Goal: Task Accomplishment & Management: Use online tool/utility

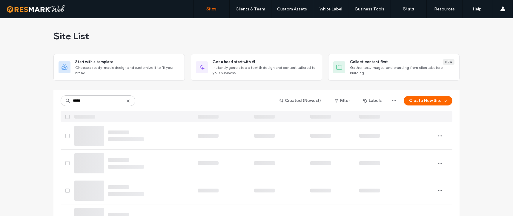
type input "*****"
click at [126, 102] on icon at bounding box center [128, 101] width 5 height 5
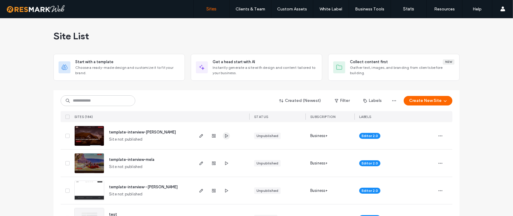
click at [225, 136] on use "button" at bounding box center [226, 136] width 3 height 4
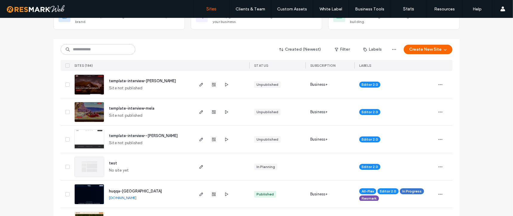
scroll to position [59, 0]
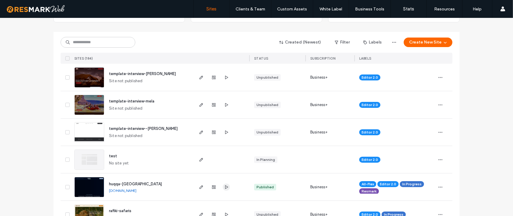
click at [224, 187] on icon "button" at bounding box center [226, 187] width 5 height 5
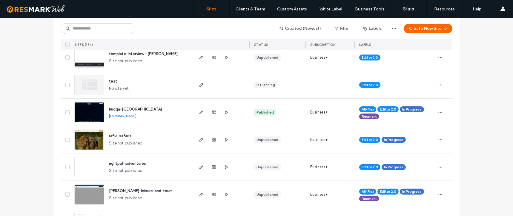
scroll to position [161, 0]
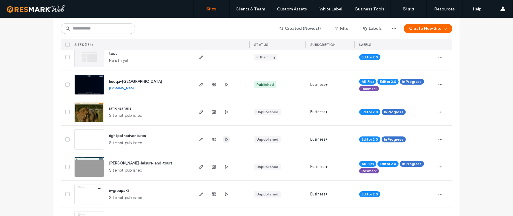
click at [225, 139] on icon "button" at bounding box center [226, 139] width 5 height 5
click at [199, 141] on icon "button" at bounding box center [201, 139] width 5 height 5
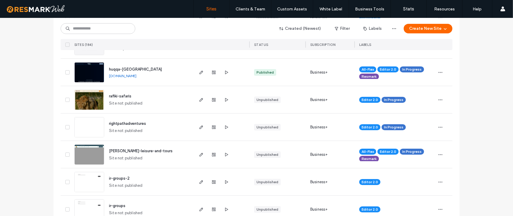
scroll to position [213, 0]
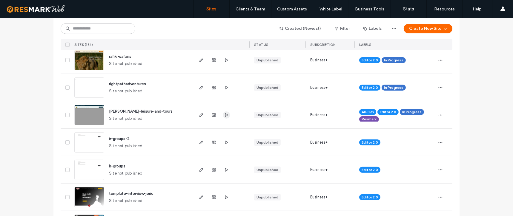
click at [224, 113] on icon "button" at bounding box center [226, 115] width 5 height 5
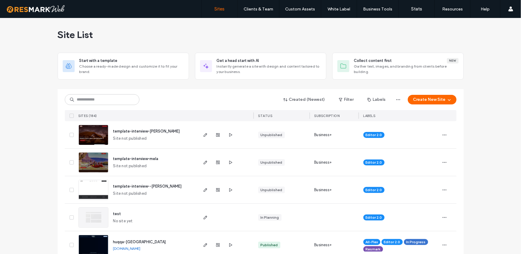
scroll to position [0, 0]
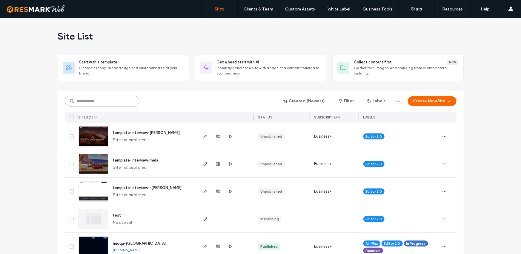
drag, startPoint x: 115, startPoint y: 101, endPoint x: 126, endPoint y: 101, distance: 11.4
click at [116, 101] on input at bounding box center [102, 101] width 75 height 11
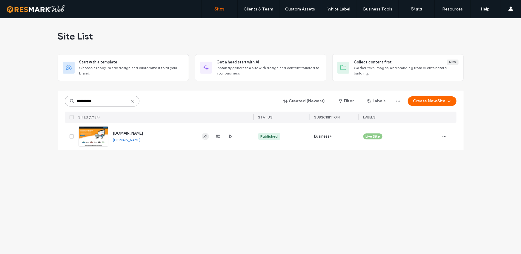
type input "**********"
click at [206, 134] on use "button" at bounding box center [205, 136] width 4 height 4
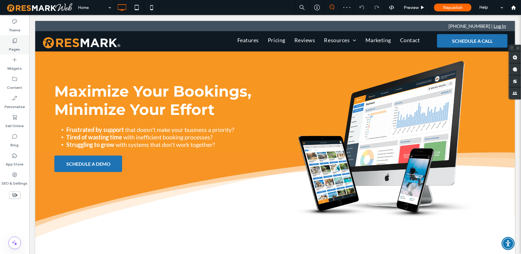
click at [12, 43] on icon at bounding box center [15, 41] width 6 height 6
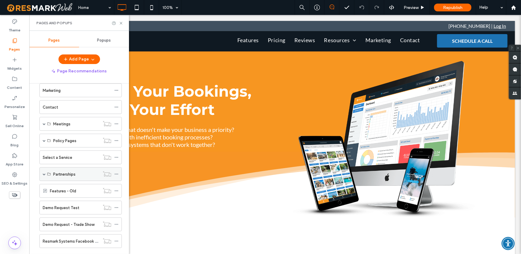
scroll to position [86, 0]
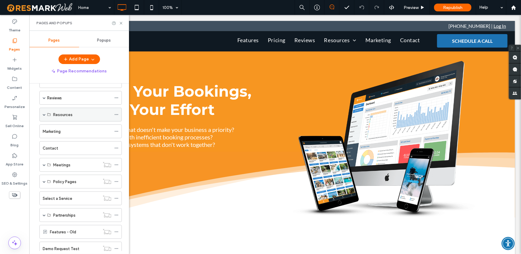
click at [43, 113] on span at bounding box center [44, 114] width 3 height 3
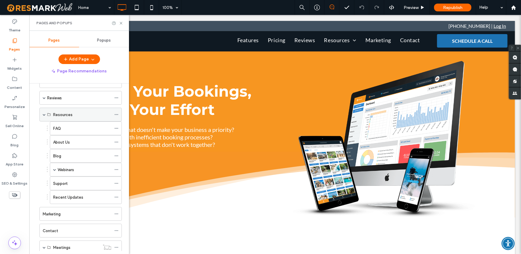
scroll to position [55, 0]
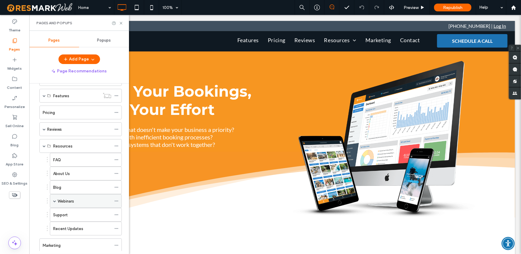
click at [55, 200] on span at bounding box center [54, 200] width 3 height 3
click at [83, 216] on label "Webinar Confirmation" at bounding box center [83, 214] width 39 height 10
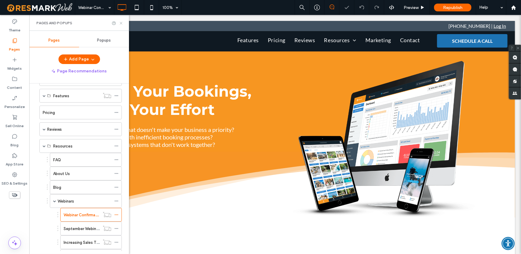
click at [123, 23] on icon at bounding box center [121, 23] width 4 height 4
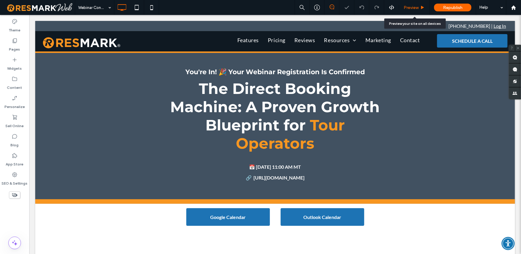
click at [405, 9] on span "Preview" at bounding box center [411, 7] width 15 height 5
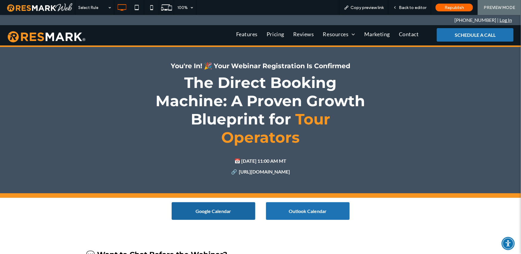
click at [205, 204] on link "Google Calendar" at bounding box center [214, 211] width 84 height 18
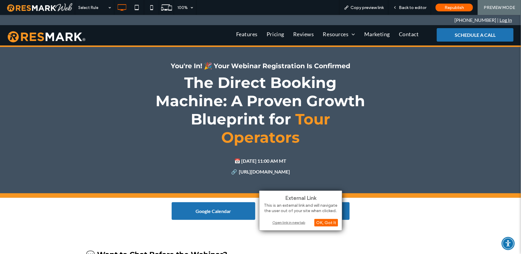
click at [284, 220] on div "Open link in new tab" at bounding box center [300, 222] width 75 height 6
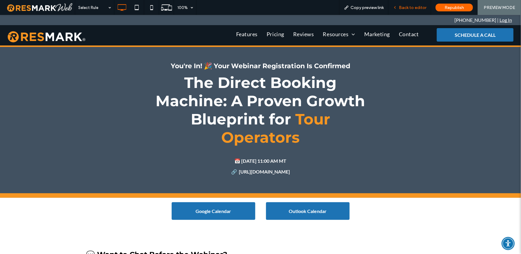
click at [424, 7] on span "Back to editor" at bounding box center [412, 7] width 27 height 5
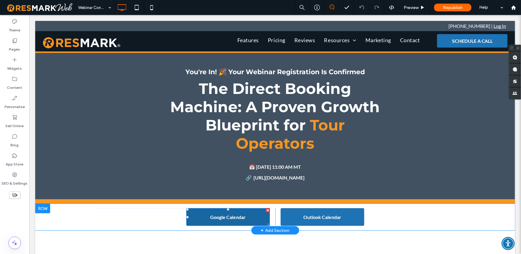
click at [249, 219] on link "Google Calendar" at bounding box center [228, 217] width 84 height 18
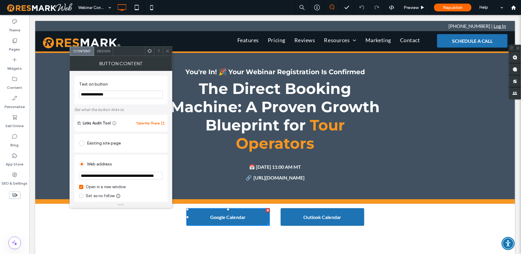
click at [113, 177] on input "url" at bounding box center [121, 176] width 84 height 8
paste input "**********"
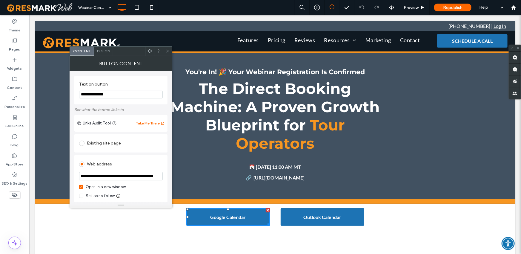
type input "**********"
click at [168, 51] on icon at bounding box center [167, 51] width 4 height 4
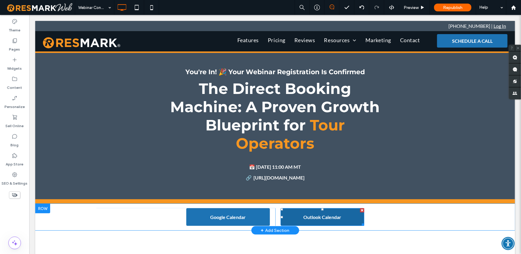
click at [346, 217] on link "Outlook Calendar" at bounding box center [322, 217] width 84 height 18
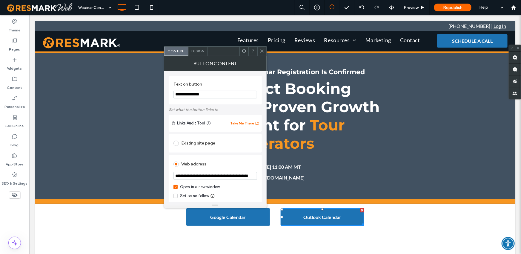
click at [194, 177] on input "url" at bounding box center [215, 176] width 84 height 8
click at [261, 50] on use at bounding box center [261, 51] width 3 height 3
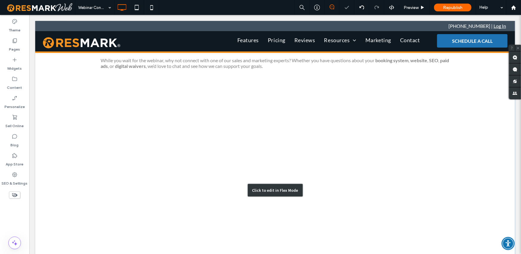
scroll to position [148, 0]
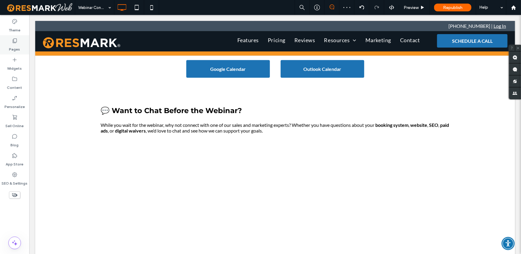
click at [14, 45] on label "Pages" at bounding box center [14, 48] width 11 height 8
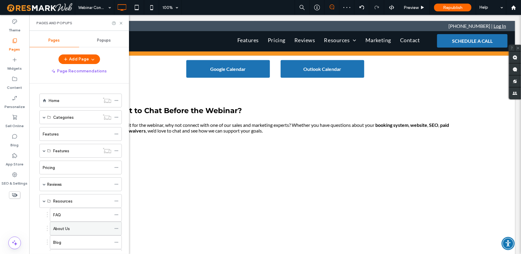
scroll to position [119, 0]
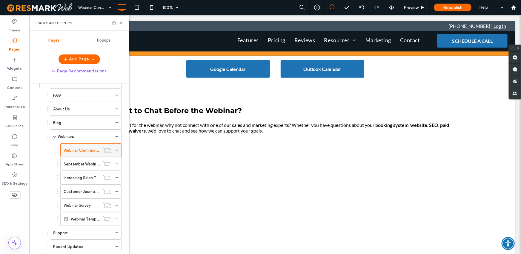
click at [116, 150] on use at bounding box center [116, 150] width 3 height 1
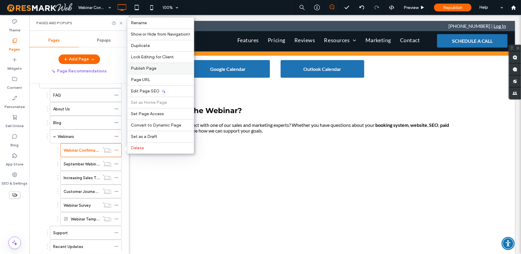
click at [155, 70] on span "Publish Page" at bounding box center [144, 68] width 26 height 5
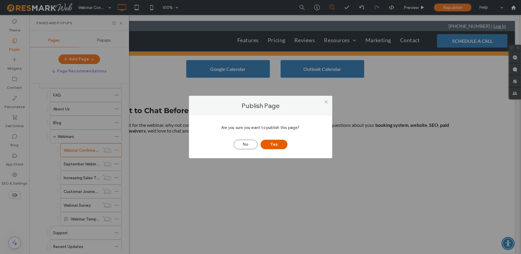
click at [269, 142] on button "Yes" at bounding box center [274, 144] width 27 height 10
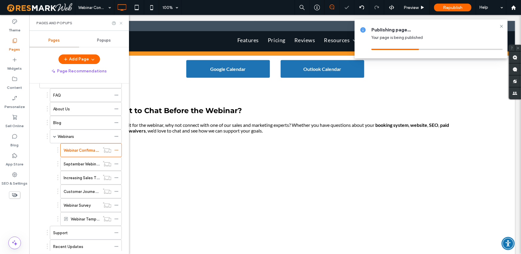
click at [122, 23] on icon at bounding box center [121, 23] width 4 height 4
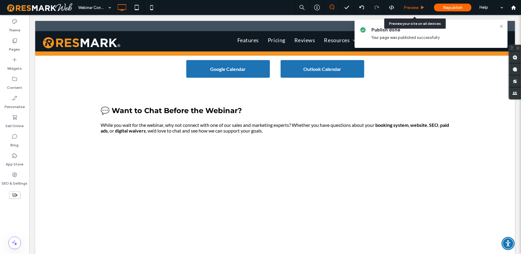
click at [410, 6] on span "Preview" at bounding box center [411, 7] width 15 height 5
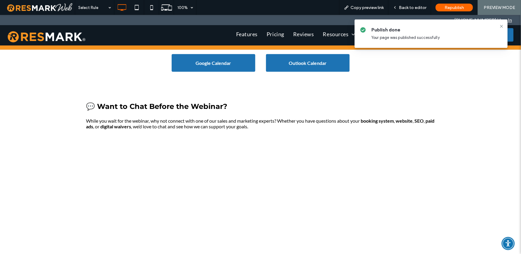
scroll to position [45, 0]
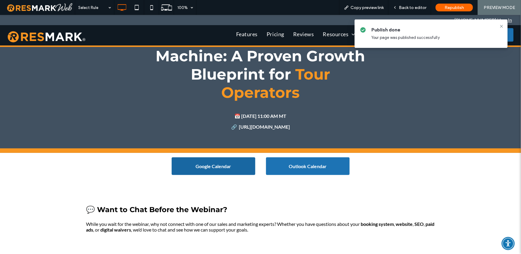
click at [225, 164] on span "Google Calendar" at bounding box center [214, 166] width 36 height 12
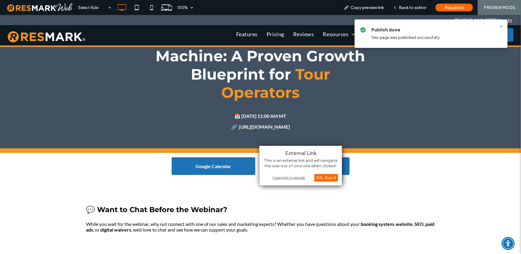
click at [299, 177] on div "Open link in new tab" at bounding box center [300, 177] width 75 height 6
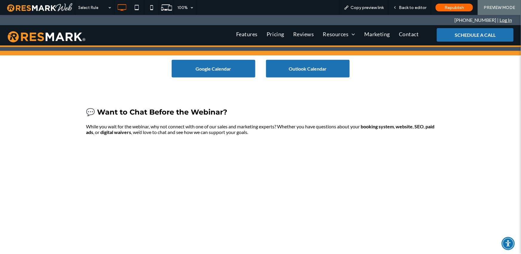
scroll to position [0, 0]
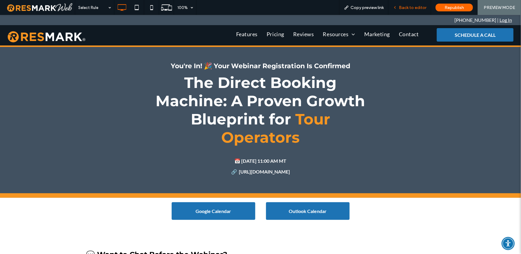
click at [407, 8] on span "Back to editor" at bounding box center [412, 7] width 27 height 5
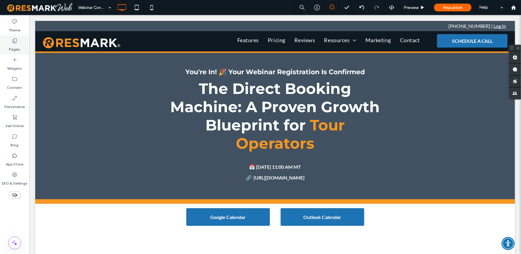
click at [19, 44] on label "Pages" at bounding box center [14, 48] width 11 height 8
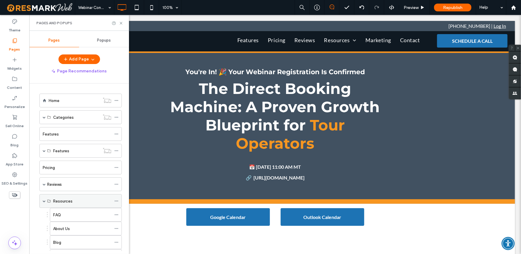
scroll to position [157, 0]
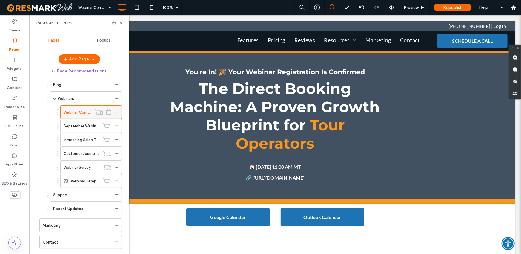
click at [116, 110] on icon at bounding box center [116, 112] width 4 height 4
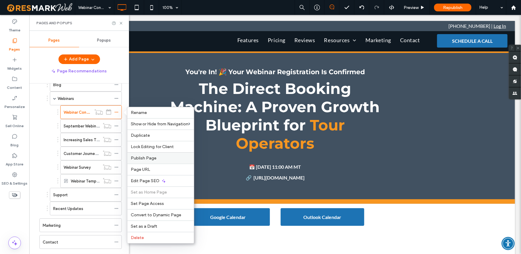
click at [151, 158] on span "Publish Page" at bounding box center [144, 157] width 26 height 5
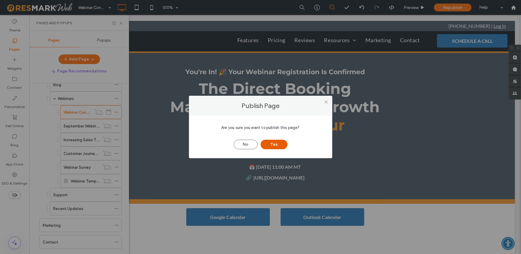
click at [279, 145] on button "Yes" at bounding box center [274, 144] width 27 height 10
